Goal: Task Accomplishment & Management: Manage account settings

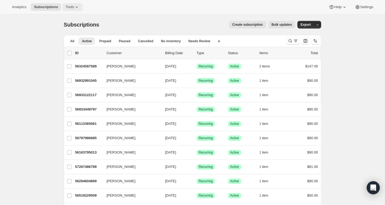
click at [78, 7] on icon at bounding box center [77, 7] width 2 height 1
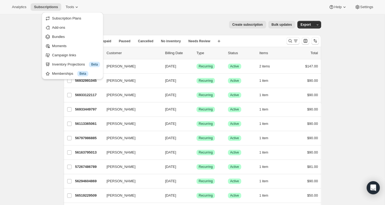
click at [160, 19] on div "Subscriptions. This page is ready Subscriptions Create subscription Bulk update…" at bounding box center [193, 24] width 258 height 21
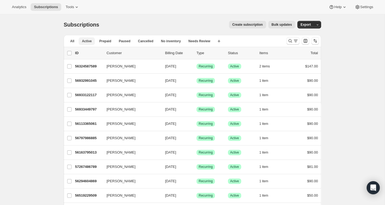
click at [89, 41] on span "Active" at bounding box center [87, 41] width 10 height 4
click at [91, 41] on span "Active" at bounding box center [87, 41] width 10 height 4
click at [73, 42] on span "All" at bounding box center [72, 41] width 4 height 4
click at [104, 41] on span "Prepaid" at bounding box center [105, 41] width 12 height 4
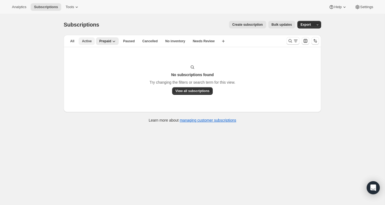
click at [89, 41] on span "Active" at bounding box center [87, 41] width 10 height 4
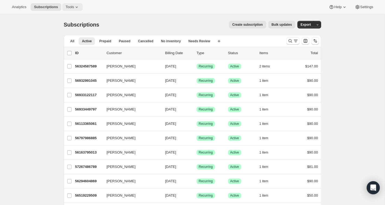
click at [79, 9] on icon at bounding box center [76, 6] width 5 height 5
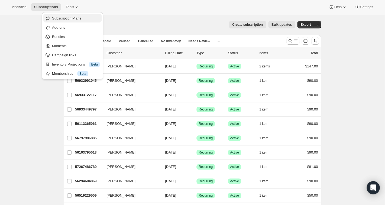
click at [73, 18] on span "Subscription Plans" at bounding box center [66, 18] width 29 height 4
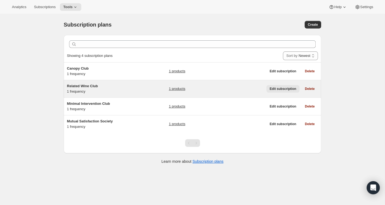
click at [283, 90] on span "Edit subscription" at bounding box center [283, 89] width 27 height 4
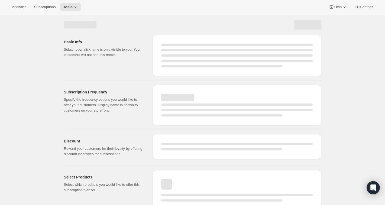
select select "WEEK"
select select "MONTH"
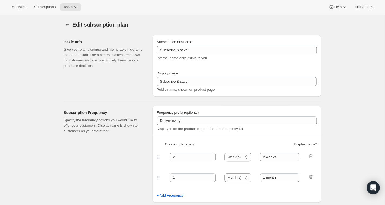
type input "Related Wine Club"
type input "Join the Related Wine Club"
type input "1"
select select "MONTH"
type input "month on the 25th."
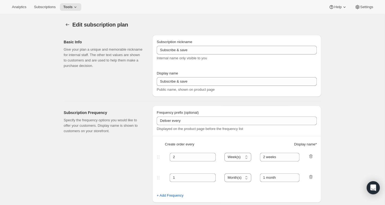
checkbox input "true"
select select "MONTHDAY"
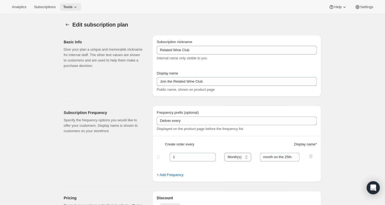
click at [76, 7] on icon at bounding box center [75, 7] width 2 height 1
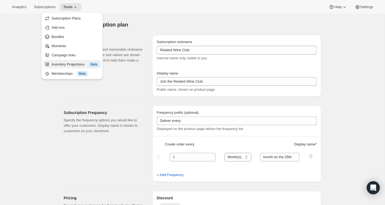
click at [71, 64] on div "Inventory Projections Info Beta" at bounding box center [76, 64] width 48 height 5
